Goal: Task Accomplishment & Management: Manage account settings

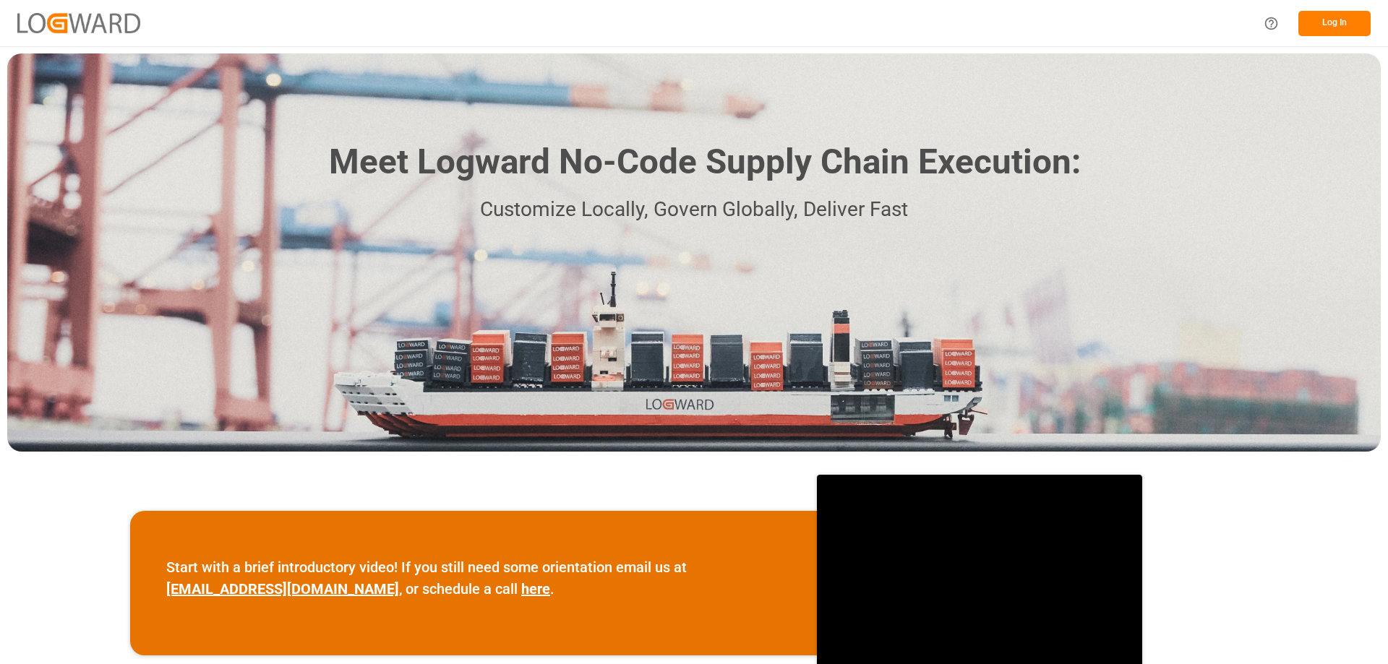
click at [1341, 27] on button "Log In" at bounding box center [1334, 23] width 72 height 25
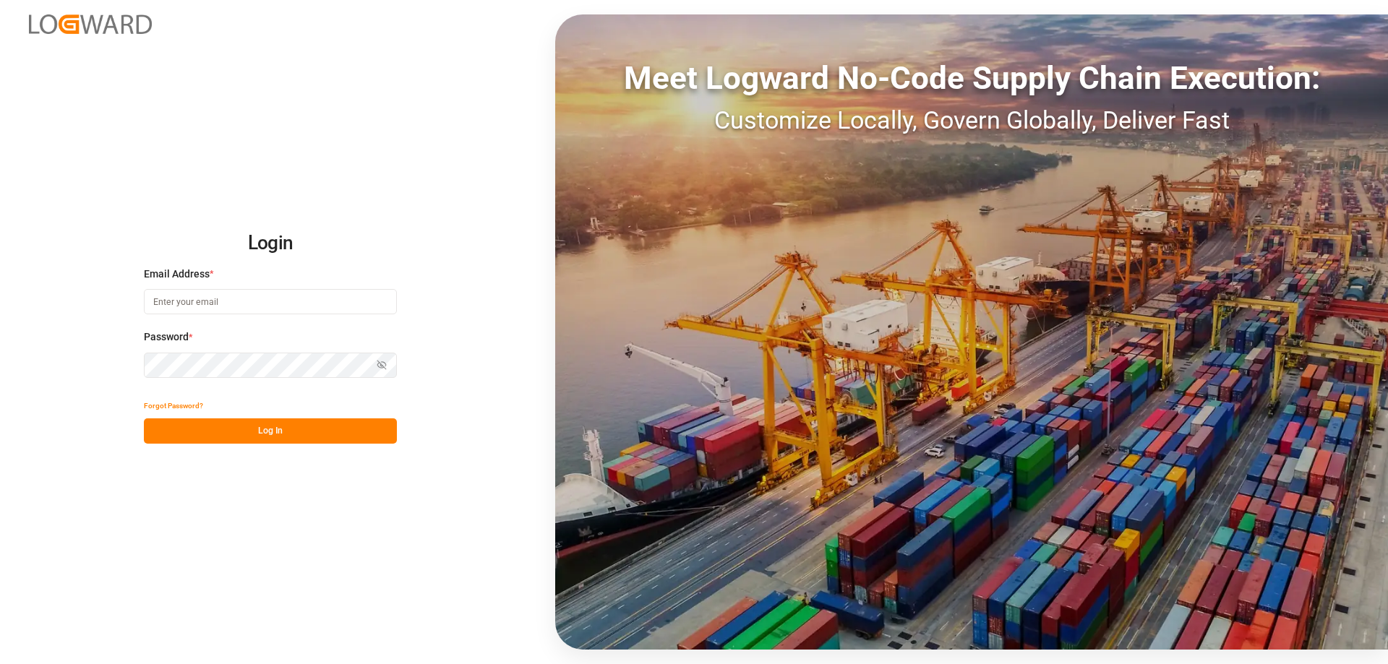
type input "[PERSON_NAME][EMAIL_ADDRESS][DOMAIN_NAME]"
click at [257, 429] on button "Log In" at bounding box center [270, 431] width 253 height 25
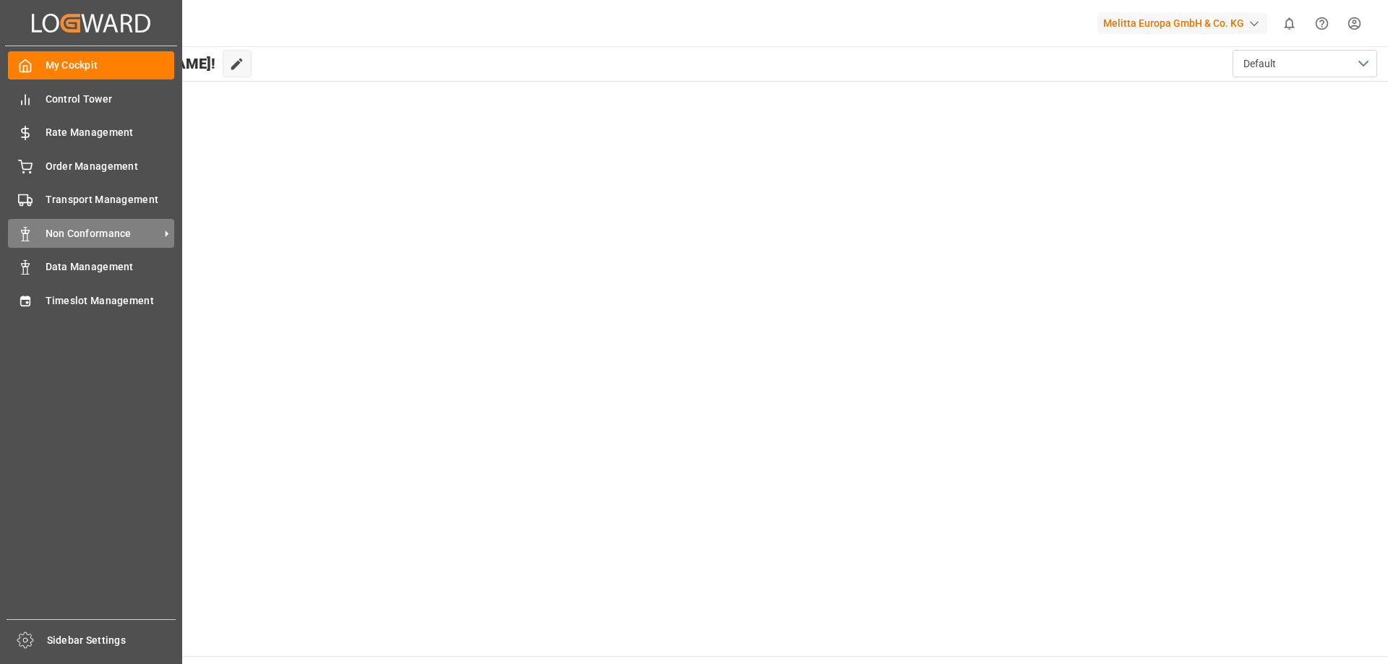
click at [104, 234] on span "Non Conformance" at bounding box center [103, 233] width 114 height 15
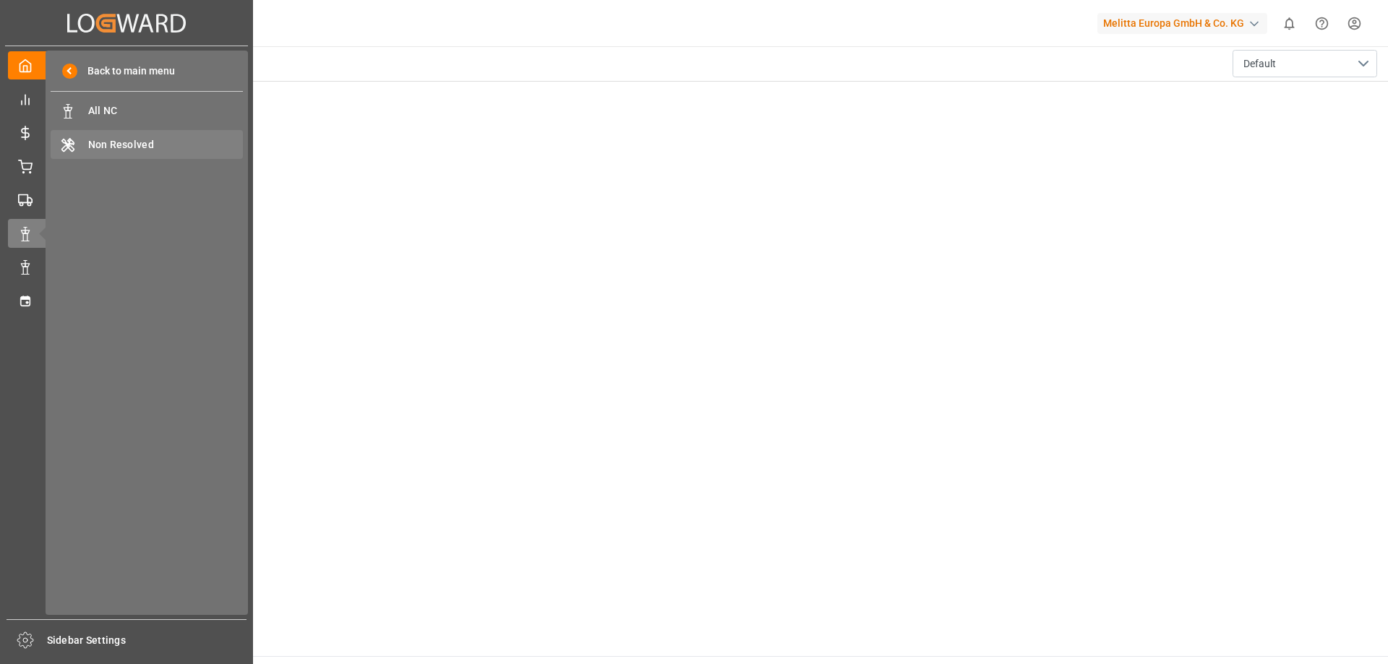
click at [176, 134] on div "Non Resolved Non Resolved" at bounding box center [147, 144] width 192 height 28
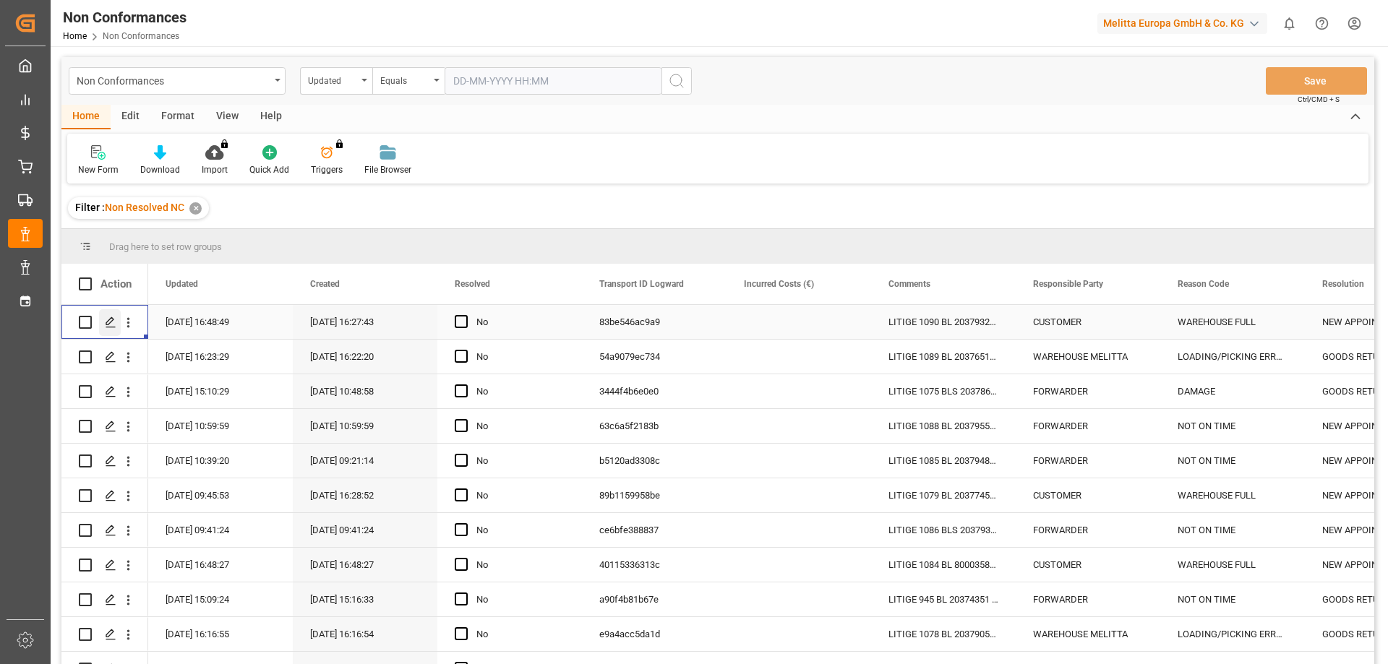
click at [112, 323] on icon "Press SPACE to select this row." at bounding box center [111, 323] width 12 height 12
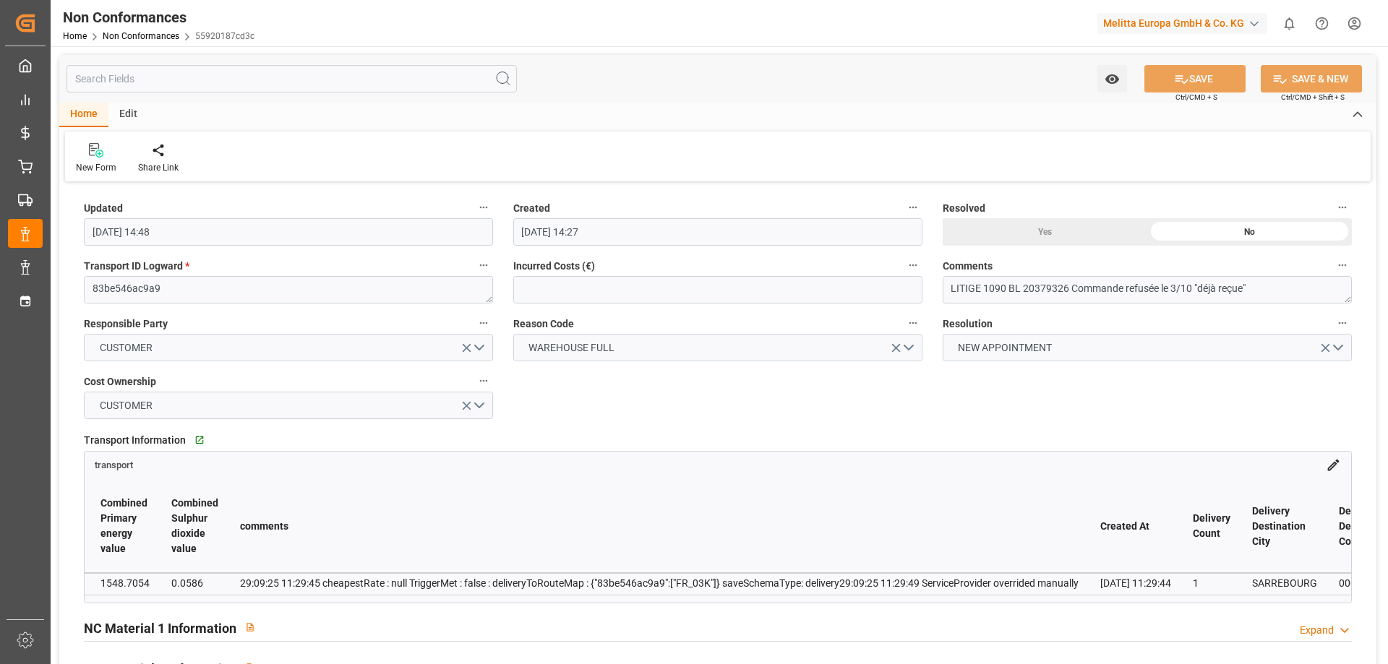
scroll to position [0, 646]
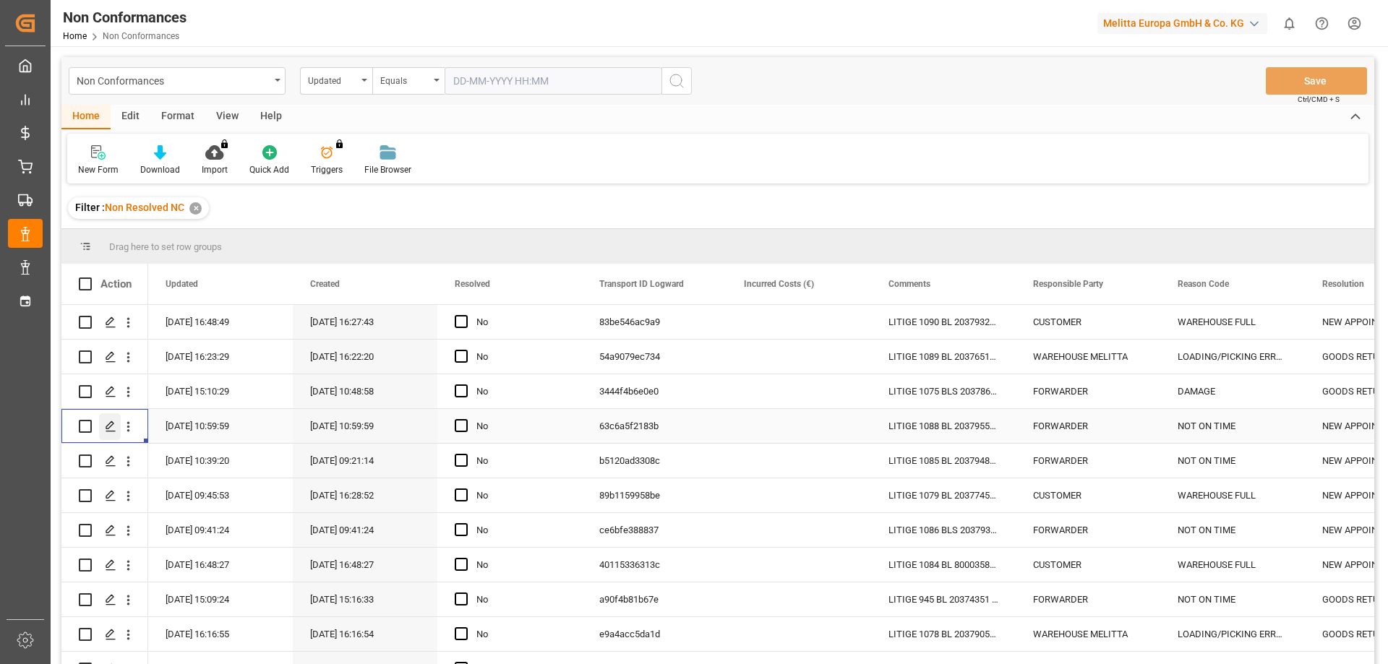
click at [111, 424] on icon "Press SPACE to select this row." at bounding box center [111, 427] width 12 height 12
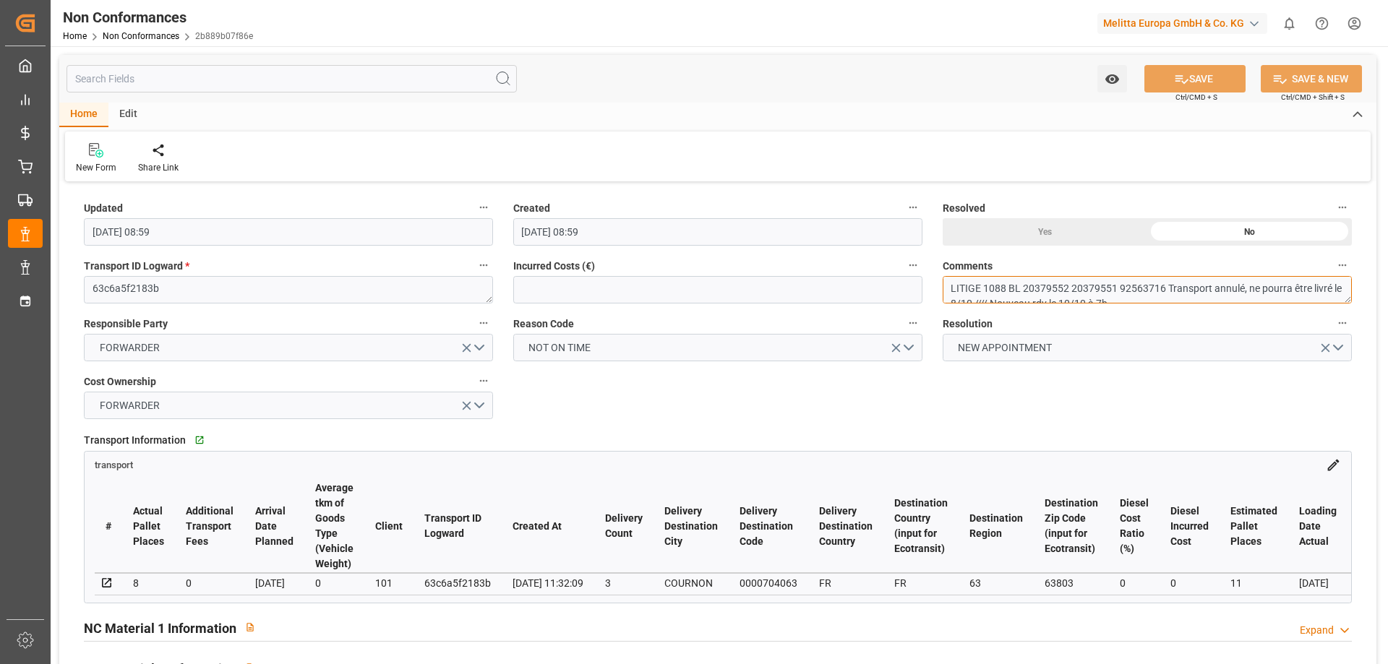
click at [1073, 287] on textarea "LITIGE 1088 BL 20379552 20379551 92563716 Transport annulé, ne pourra être livr…" at bounding box center [1147, 289] width 409 height 27
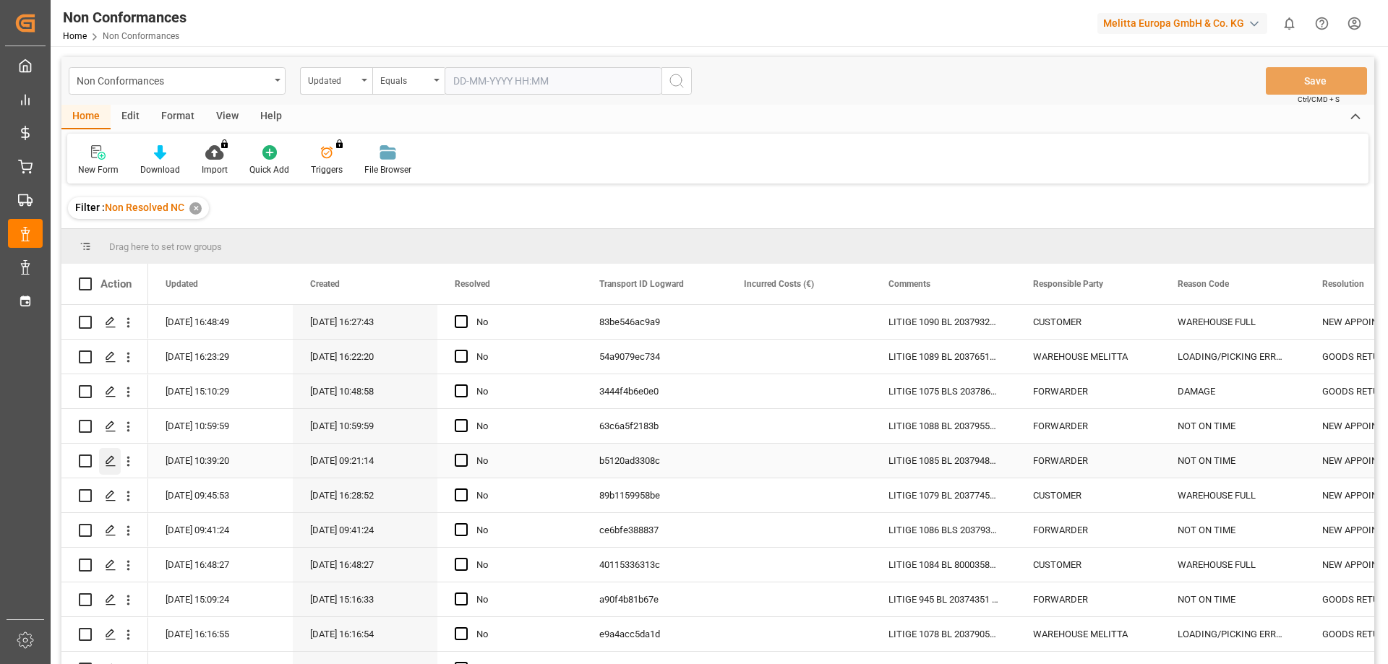
click at [108, 461] on icon "Press SPACE to select this row." at bounding box center [111, 461] width 12 height 12
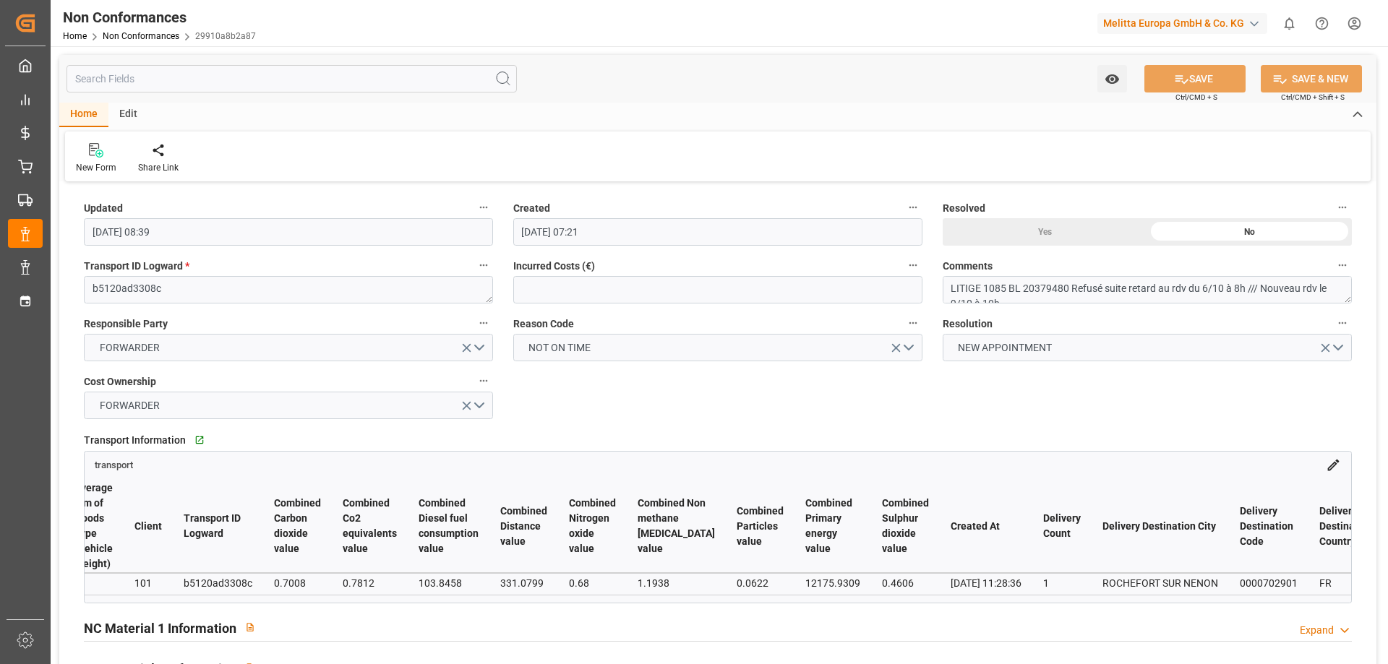
scroll to position [0, 259]
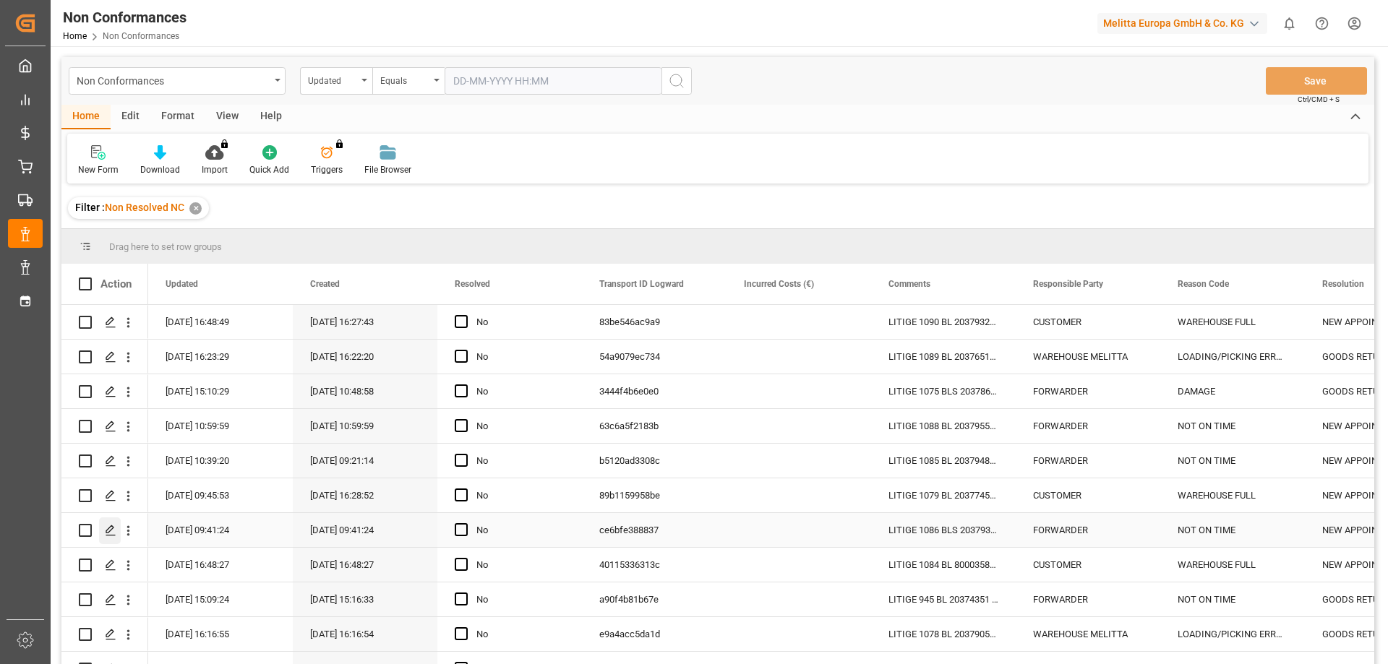
click at [116, 528] on div "Press SPACE to select this row." at bounding box center [110, 531] width 22 height 27
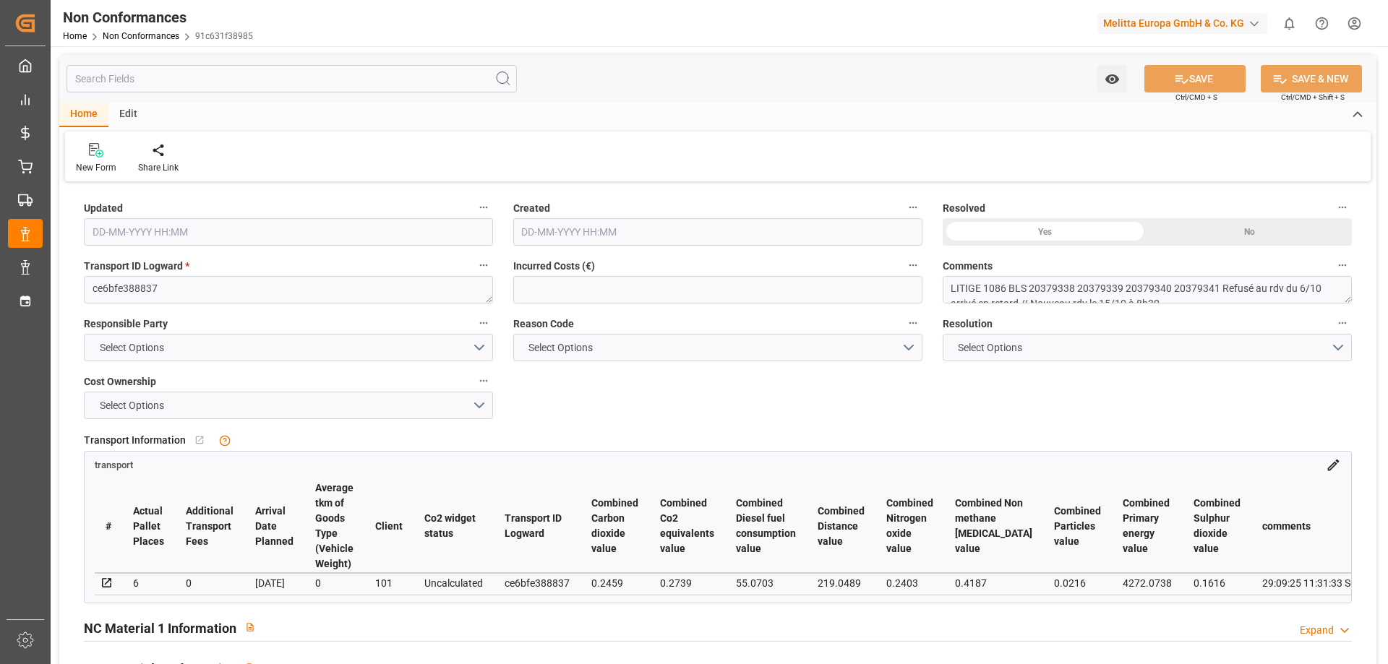
type input "[DATE] 07:41"
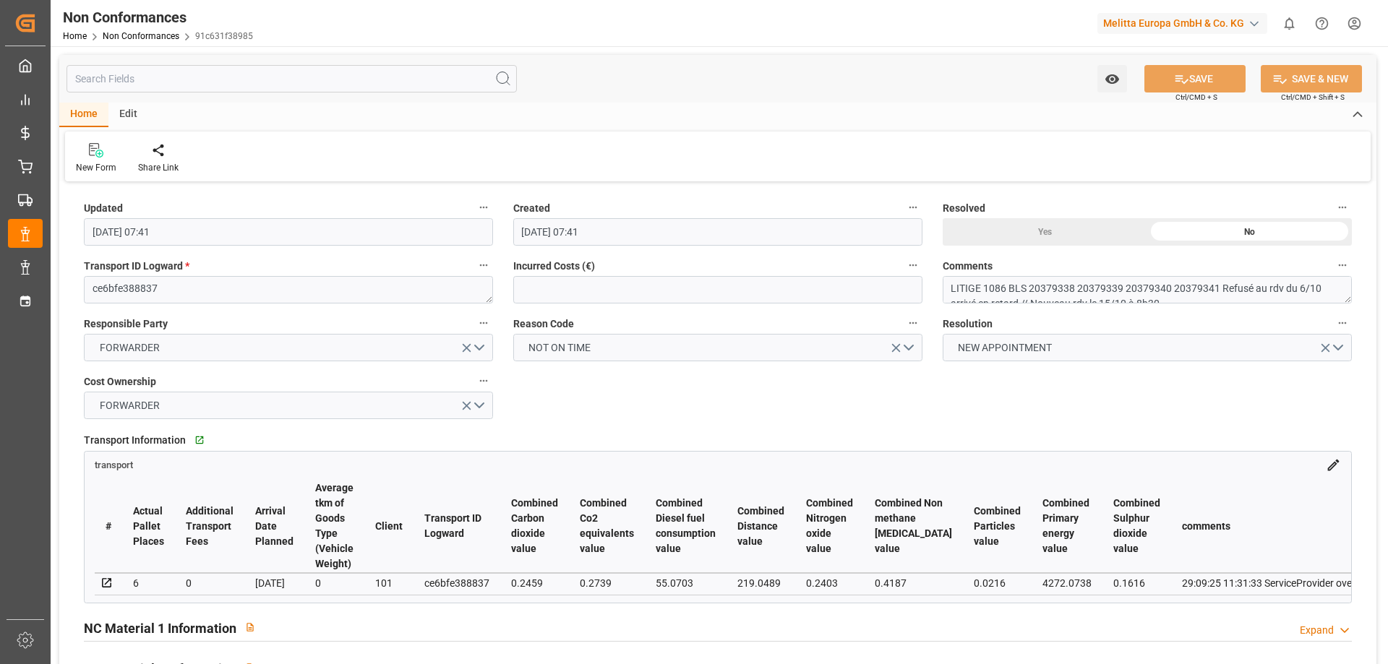
click at [168, 601] on div "# Actual Pallet Places Additional Transport Fees Arrival Date Planned Average t…" at bounding box center [718, 538] width 1266 height 130
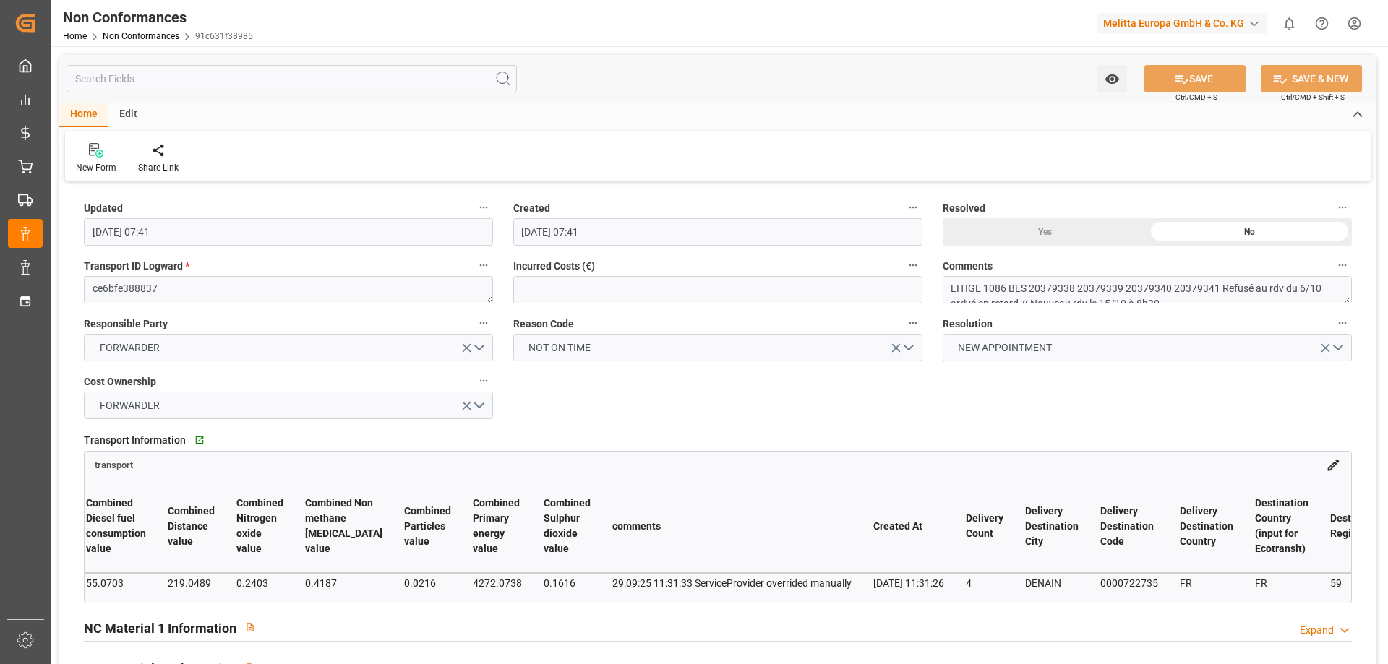
scroll to position [0, 588]
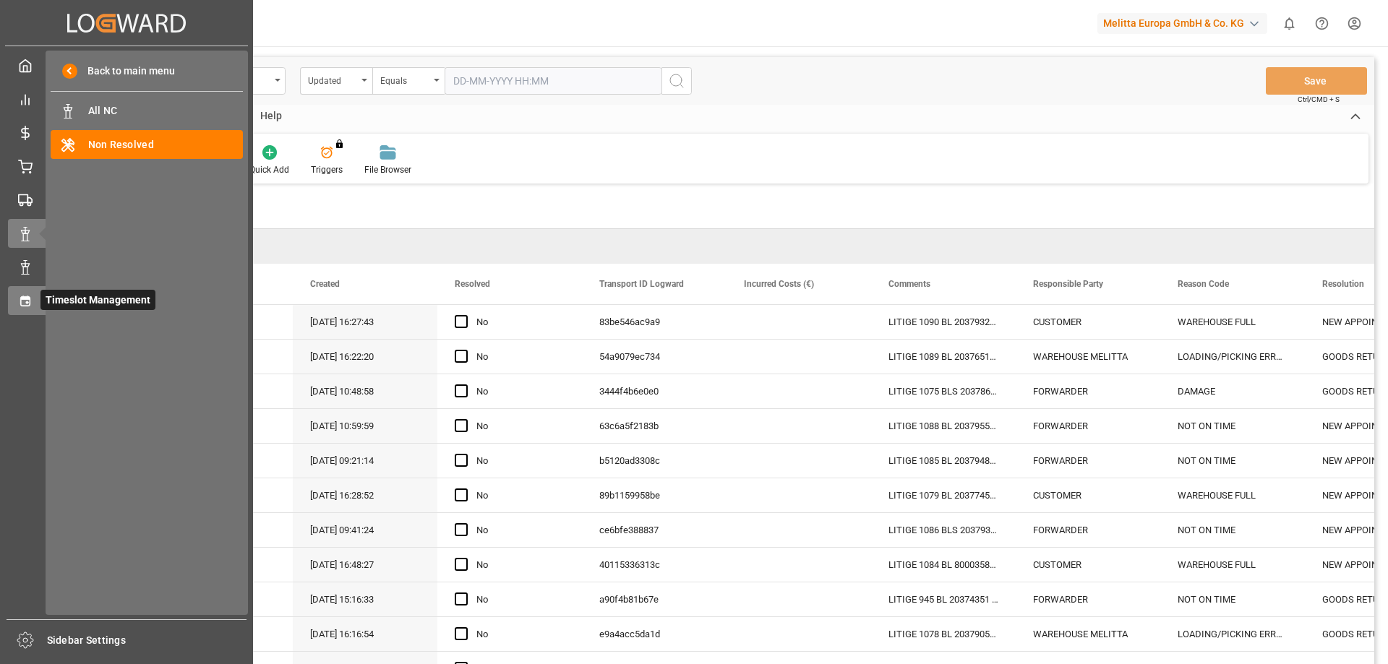
click at [27, 306] on icon at bounding box center [25, 301] width 14 height 14
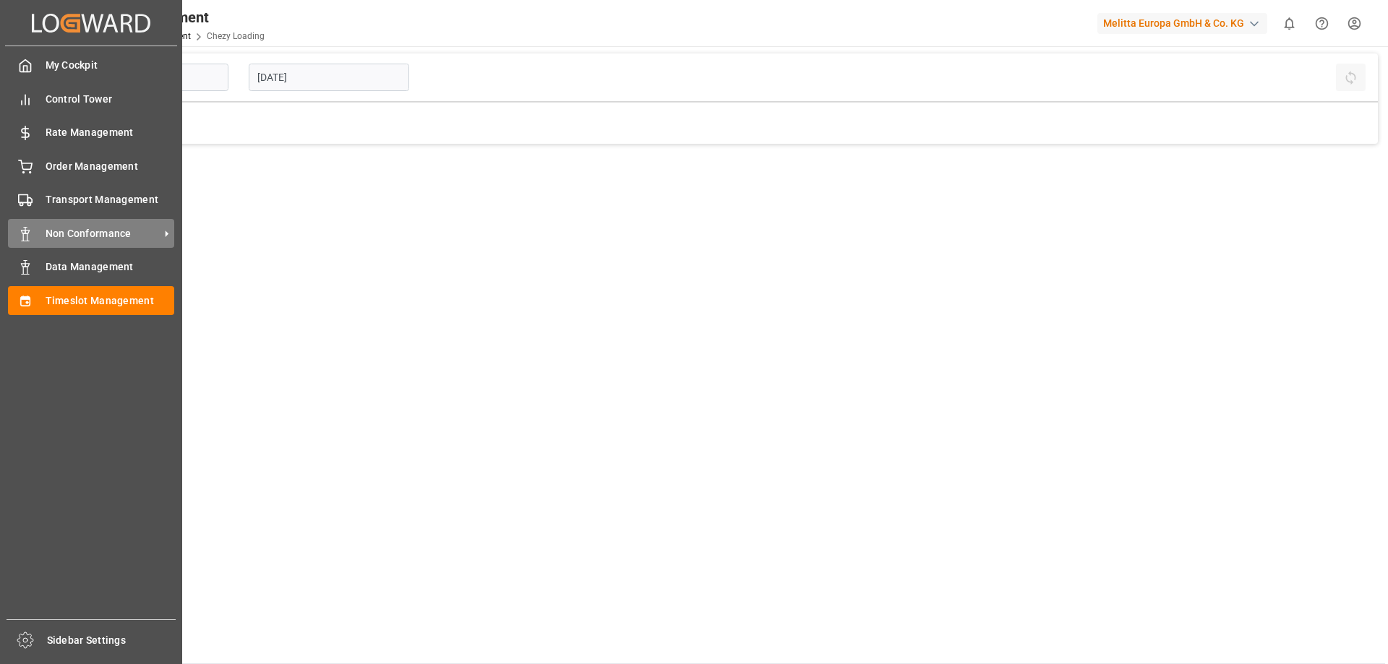
type input "Chezy Loading"
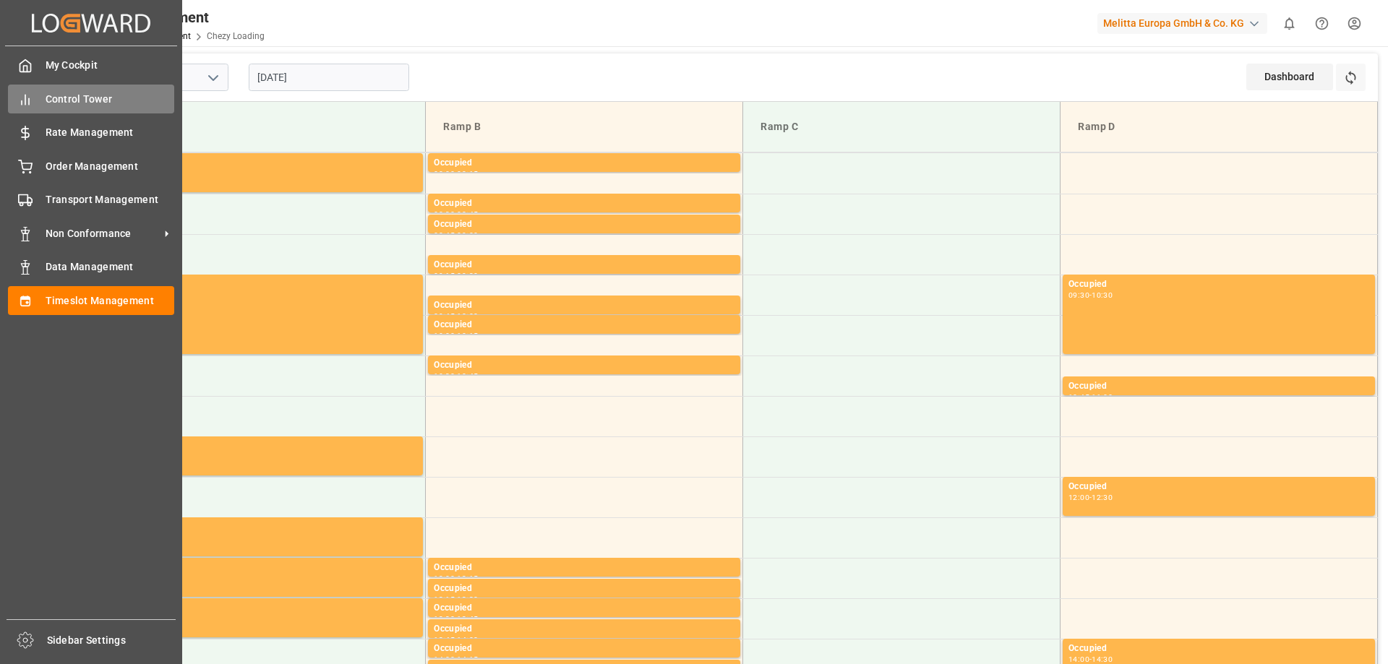
click at [119, 100] on span "Control Tower" at bounding box center [110, 99] width 129 height 15
